Goal: Find contact information: Find contact information

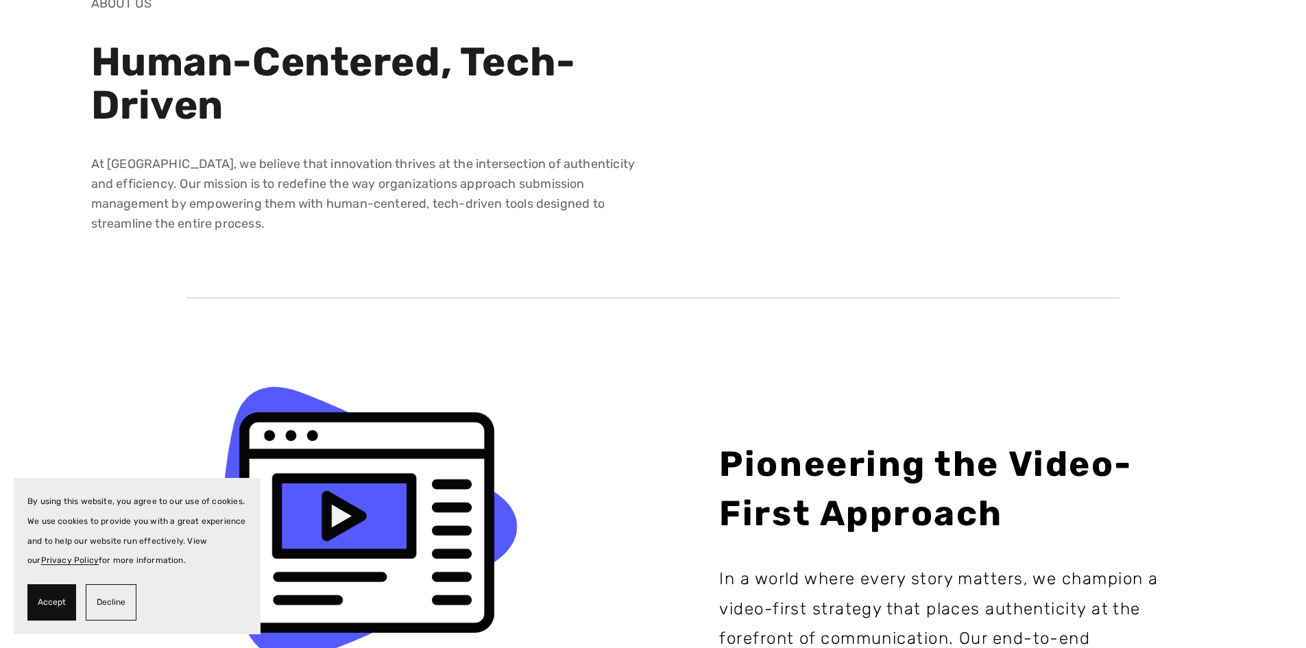
scroll to position [137, 0]
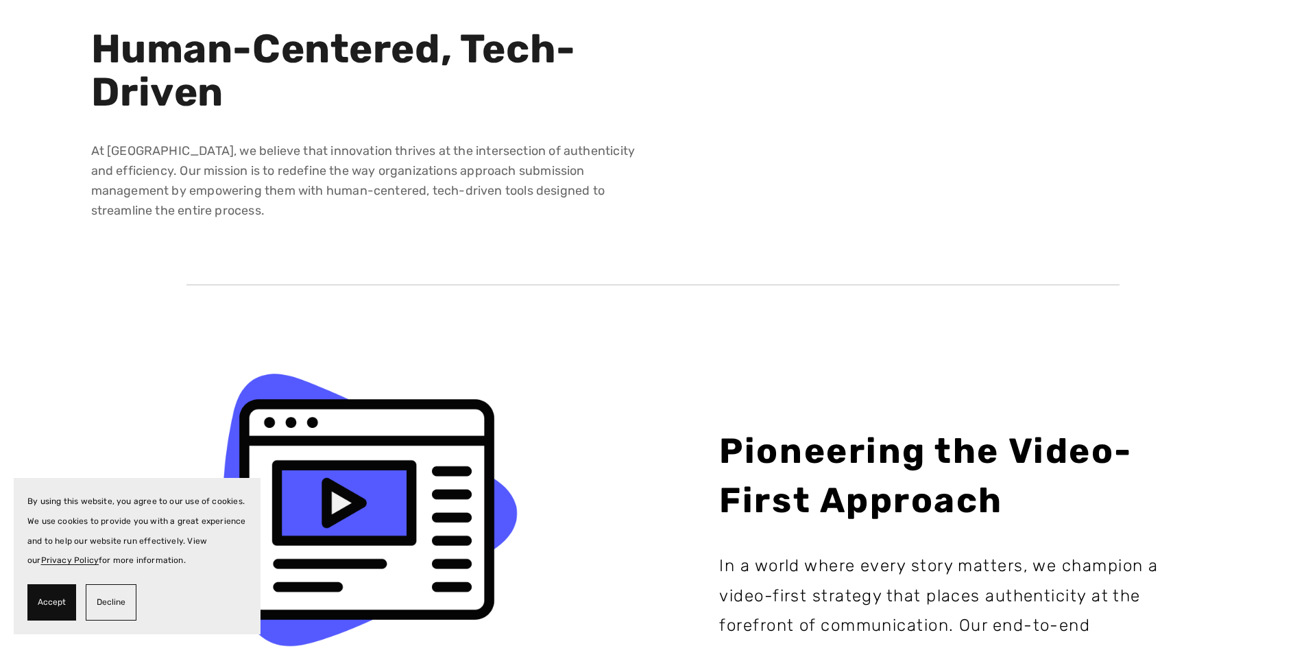
click at [63, 596] on span "Accept" at bounding box center [52, 602] width 28 height 20
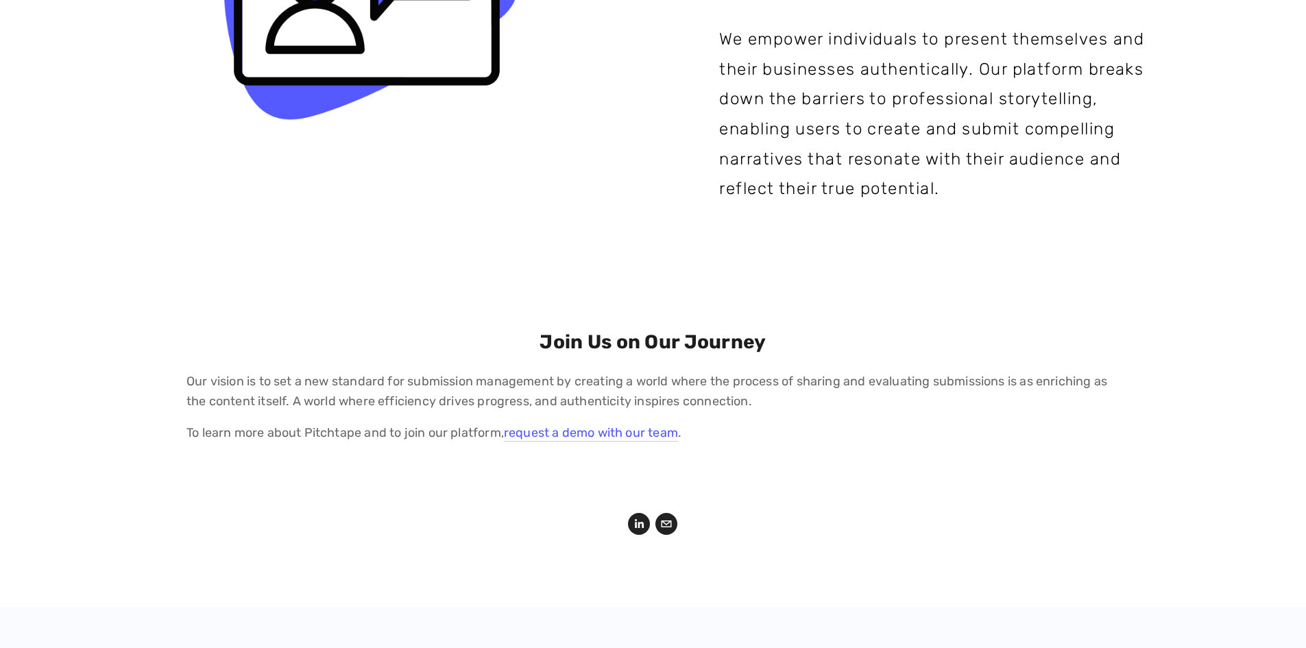
scroll to position [1956, 0]
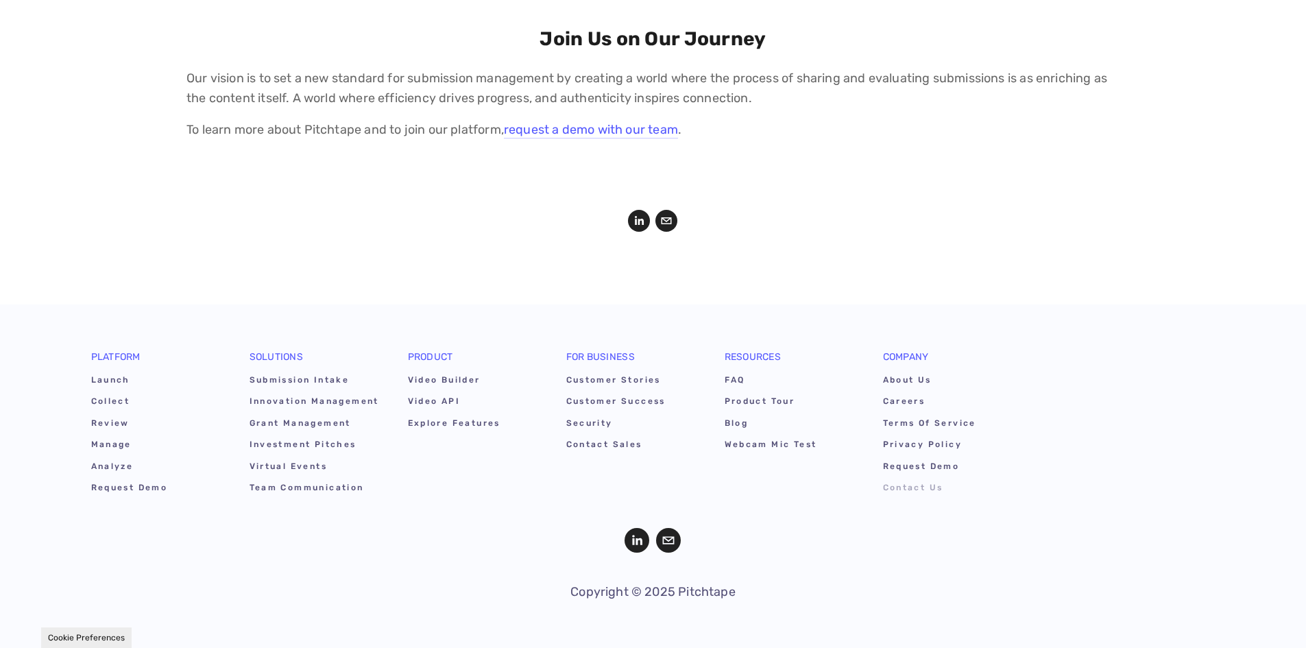
click at [904, 492] on link "Contact Us" at bounding box center [948, 489] width 131 height 21
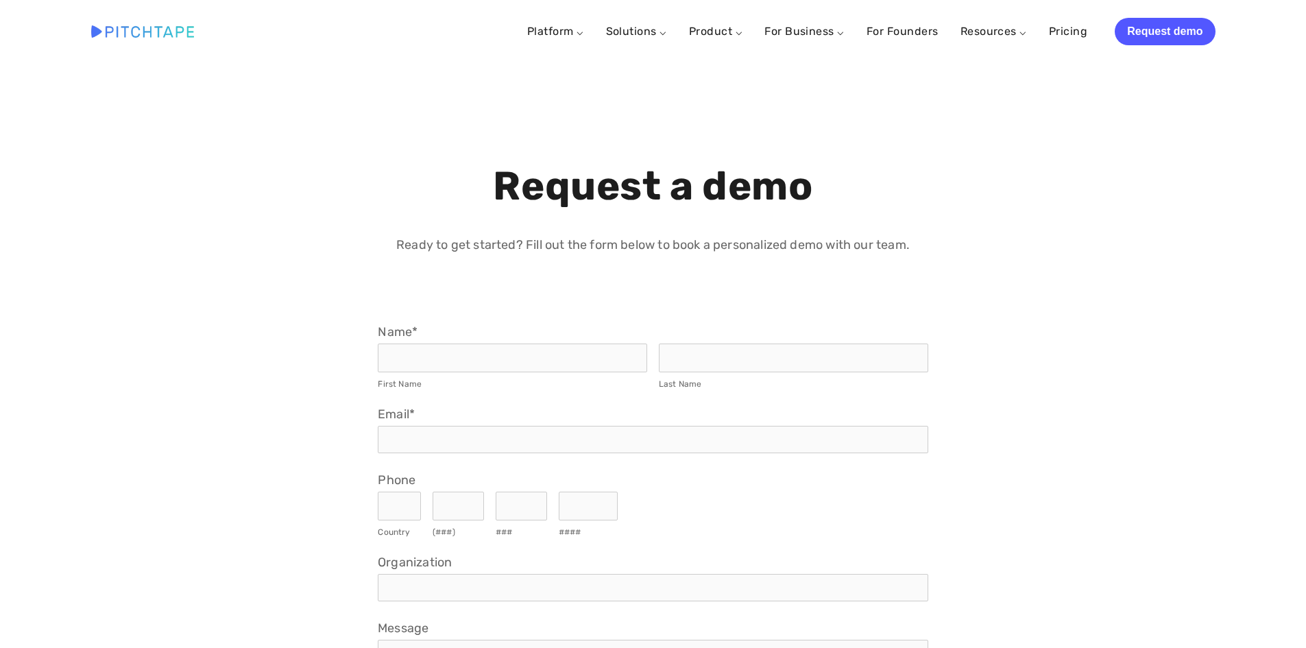
select select "US"
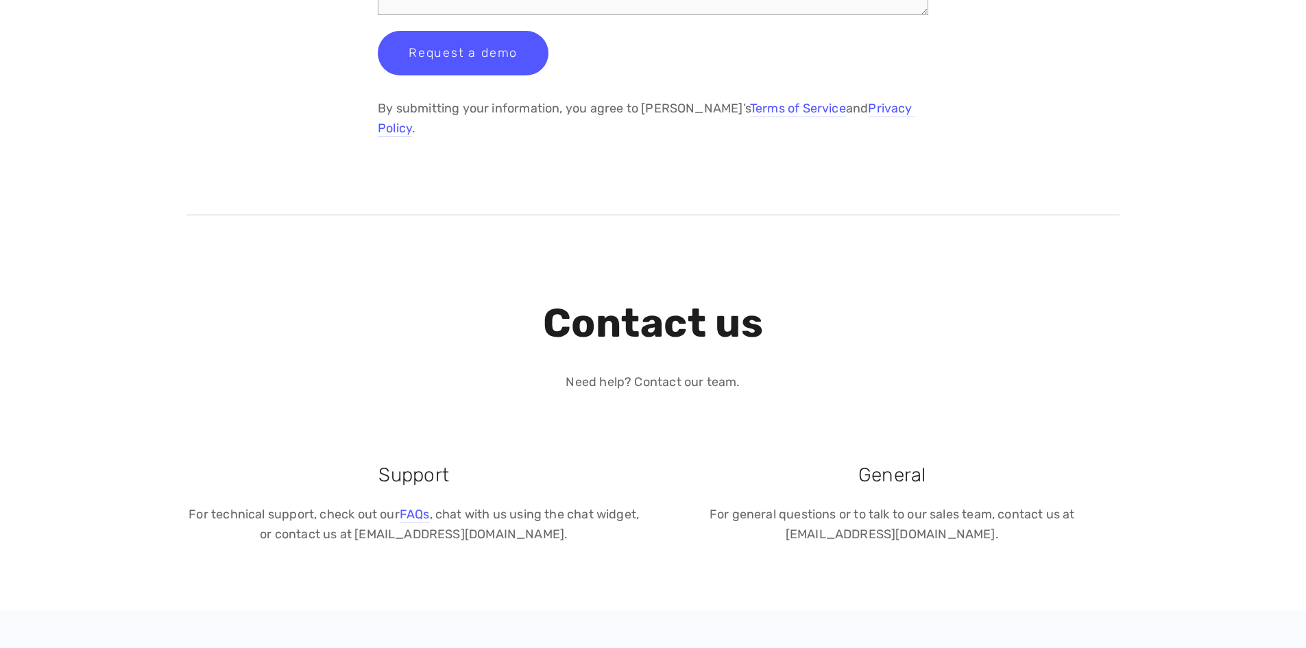
scroll to position [754, 0]
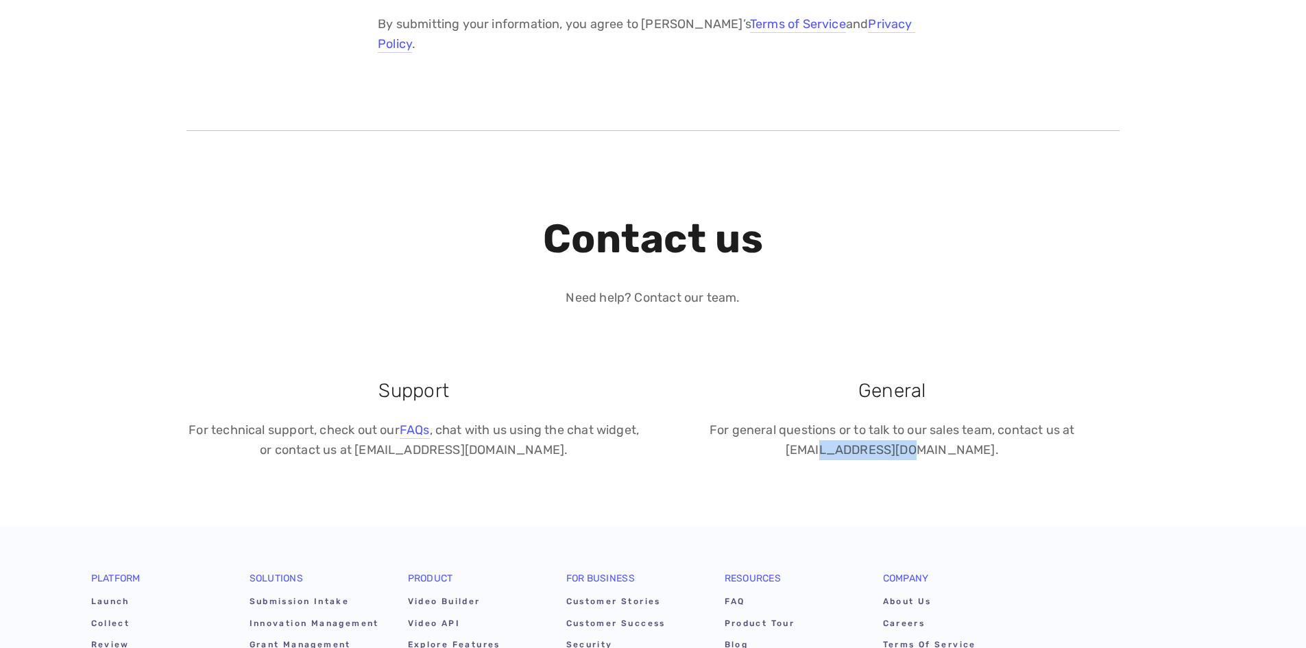
drag, startPoint x: 951, startPoint y: 433, endPoint x: 864, endPoint y: 433, distance: 86.4
click at [864, 433] on p "For general questions or to talk to our sales team, contact us at [EMAIL_ADDRES…" at bounding box center [891, 440] width 455 height 40
copy p "[DOMAIN_NAME]"
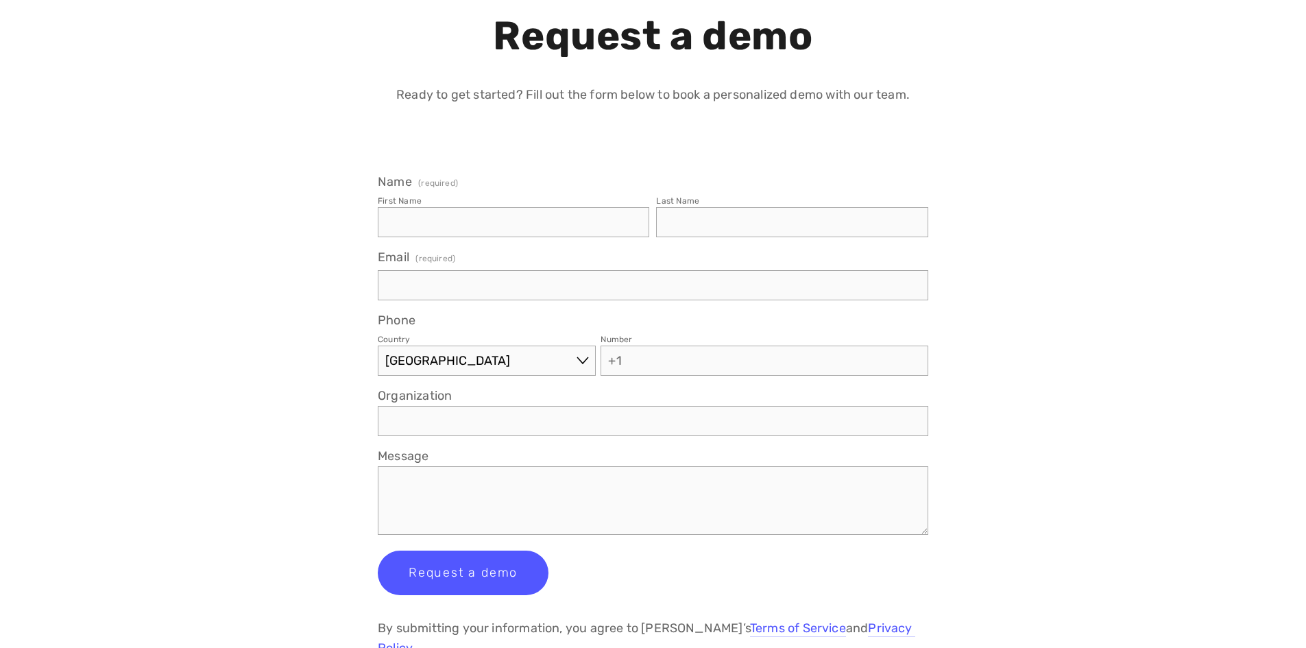
scroll to position [137, 0]
